Goal: Task Accomplishment & Management: Complete application form

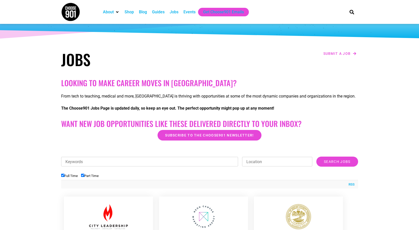
scroll to position [25, 0]
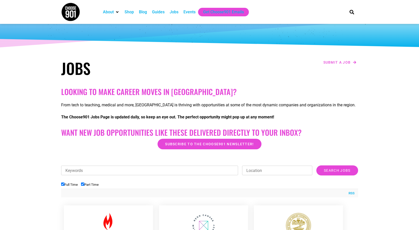
click at [93, 170] on input "Keywords" at bounding box center [149, 171] width 177 height 10
type input "communications"
click at [316, 166] on input "Search Jobs" at bounding box center [337, 171] width 42 height 10
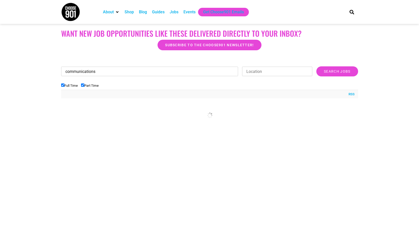
scroll to position [126, 0]
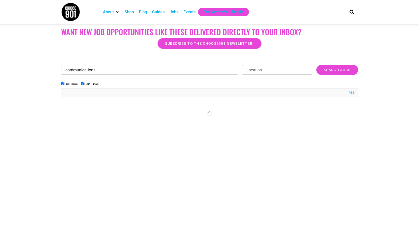
click at [316, 65] on input "Search Jobs" at bounding box center [337, 70] width 42 height 10
click at [82, 84] on input "Part Time" at bounding box center [82, 83] width 3 height 3
checkbox input "false"
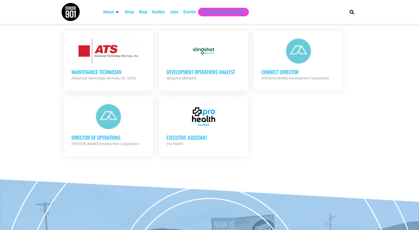
scroll to position [176, 0]
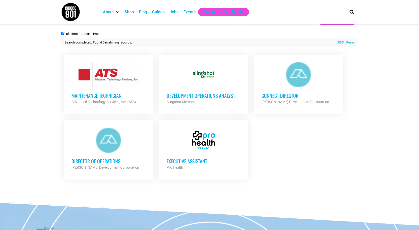
click at [205, 145] on div at bounding box center [204, 140] width 74 height 25
click at [192, 165] on div "Pro Health" at bounding box center [204, 168] width 74 height 6
click at [189, 164] on h3 "Executive Assistant" at bounding box center [204, 161] width 74 height 7
click at [199, 154] on div "Executive Assistant Pro Health Partner Org" at bounding box center [204, 162] width 74 height 18
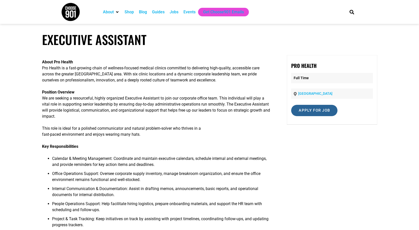
click at [318, 115] on input "Apply for job" at bounding box center [314, 110] width 46 height 11
